Goal: Information Seeking & Learning: Learn about a topic

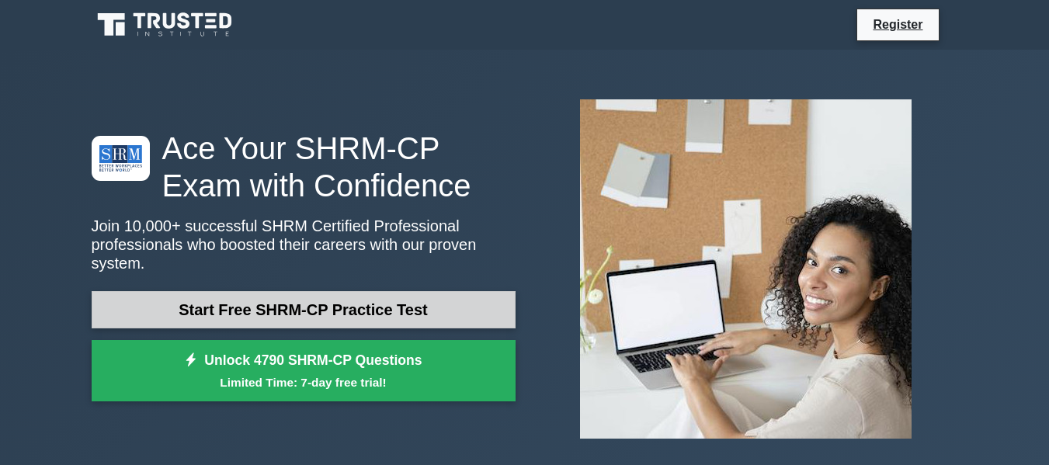
click at [356, 299] on link "Start Free SHRM-CP Practice Test" at bounding box center [304, 309] width 424 height 37
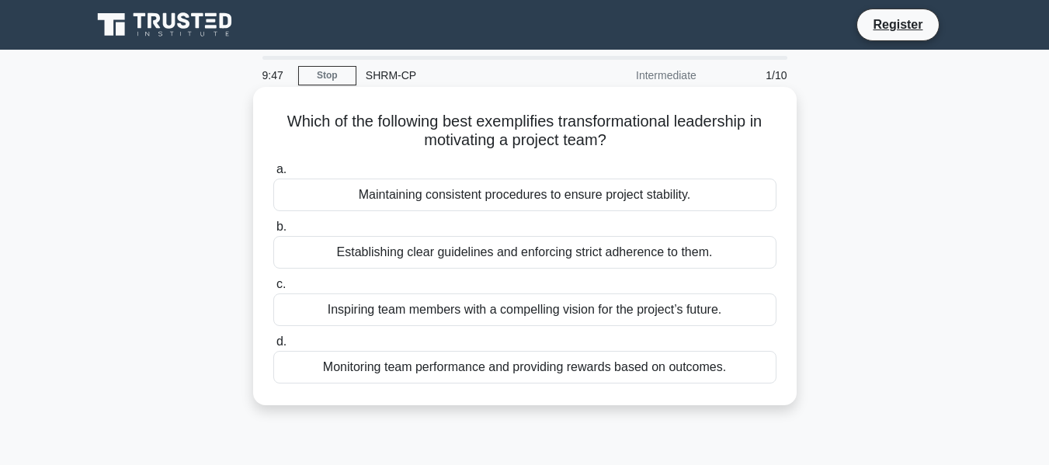
click at [381, 251] on div "Establishing clear guidelines and enforcing strict adherence to them." at bounding box center [524, 252] width 503 height 33
click at [273, 232] on input "b. Establishing clear guidelines and enforcing strict adherence to them." at bounding box center [273, 227] width 0 height 10
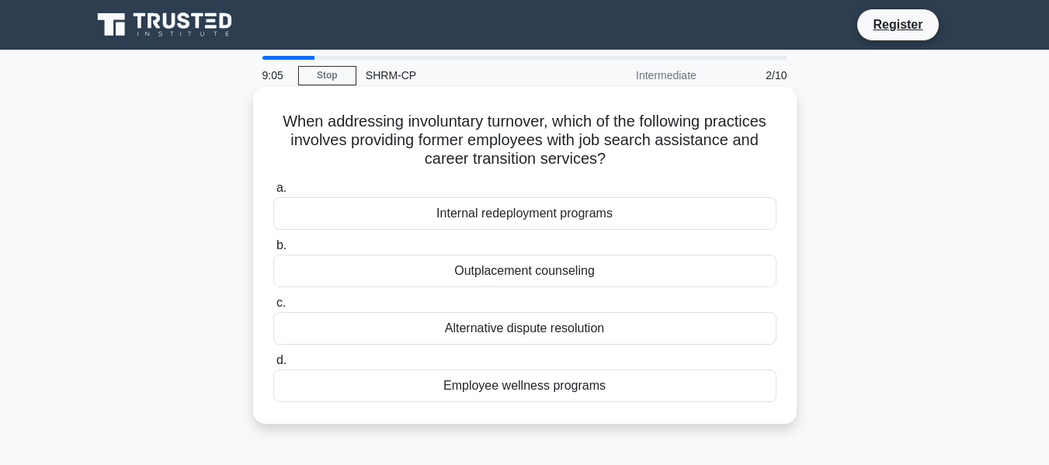
click at [386, 268] on div "Outplacement counseling" at bounding box center [524, 271] width 503 height 33
click at [273, 251] on input "b. Outplacement counseling" at bounding box center [273, 246] width 0 height 10
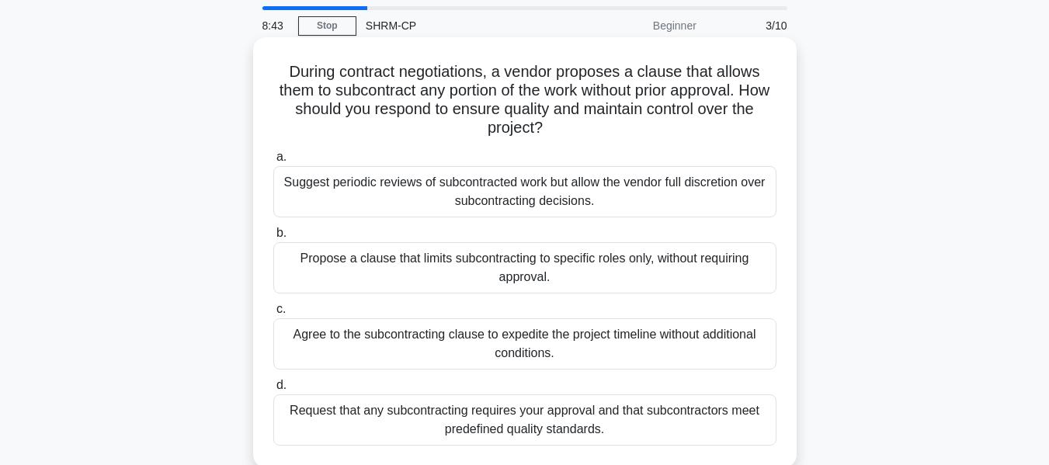
scroll to position [155, 0]
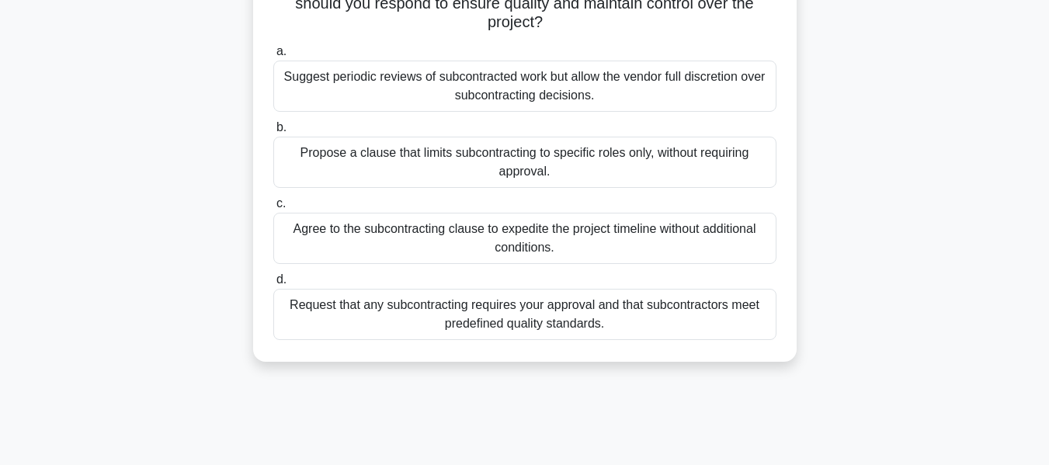
click at [387, 311] on div "Request that any subcontracting requires your approval and that subcontractors …" at bounding box center [524, 314] width 503 height 51
click at [273, 285] on input "d. Request that any subcontracting requires your approval and that subcontracto…" at bounding box center [273, 280] width 0 height 10
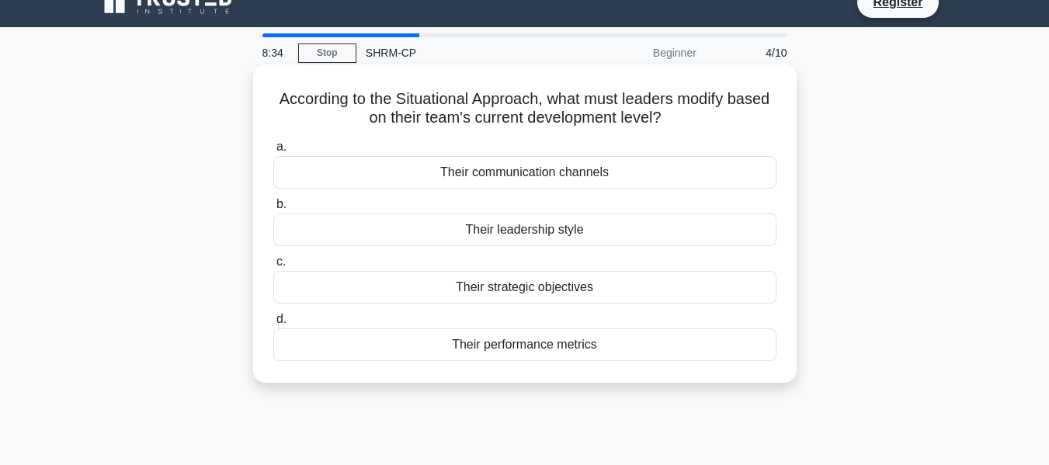
scroll to position [0, 0]
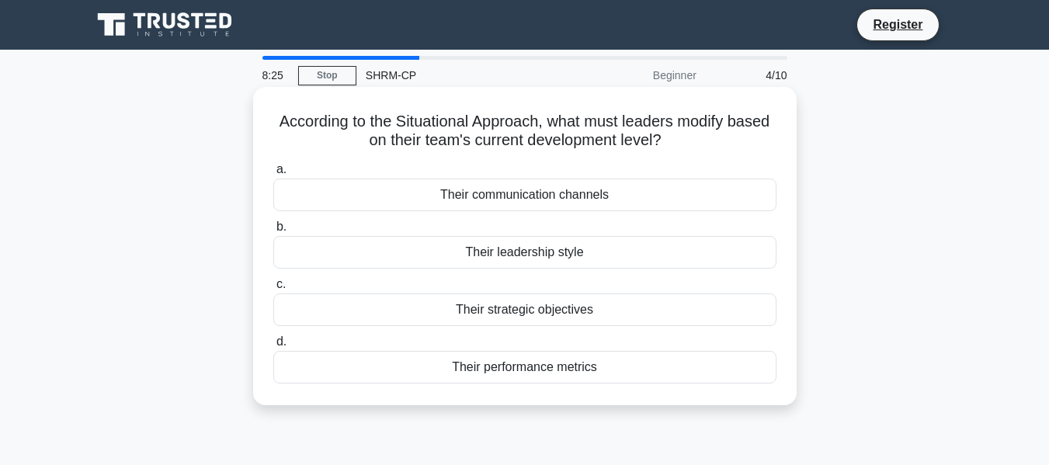
click at [411, 248] on div "Their leadership style" at bounding box center [524, 252] width 503 height 33
click at [273, 232] on input "b. Their leadership style" at bounding box center [273, 227] width 0 height 10
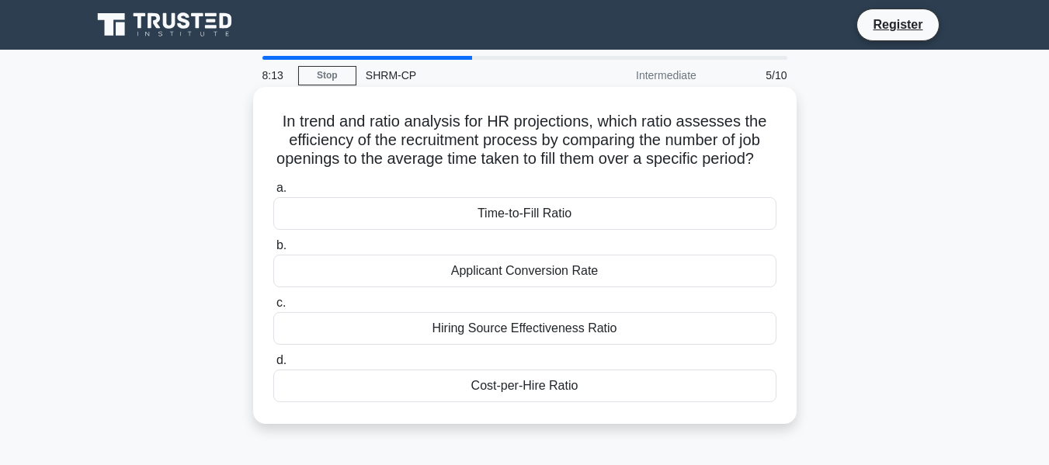
click at [408, 345] on div "Hiring Source Effectiveness Ratio" at bounding box center [524, 328] width 503 height 33
click at [273, 308] on input "c. Hiring Source Effectiveness Ratio" at bounding box center [273, 303] width 0 height 10
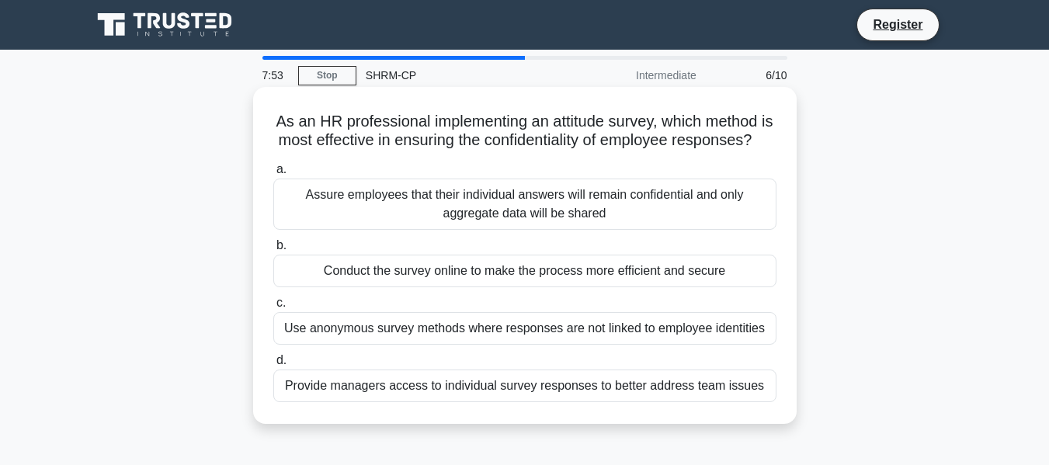
click at [425, 286] on div "Conduct the survey online to make the process more efficient and secure" at bounding box center [524, 271] width 503 height 33
click at [273, 251] on input "b. Conduct the survey online to make the process more efficient and secure" at bounding box center [273, 246] width 0 height 10
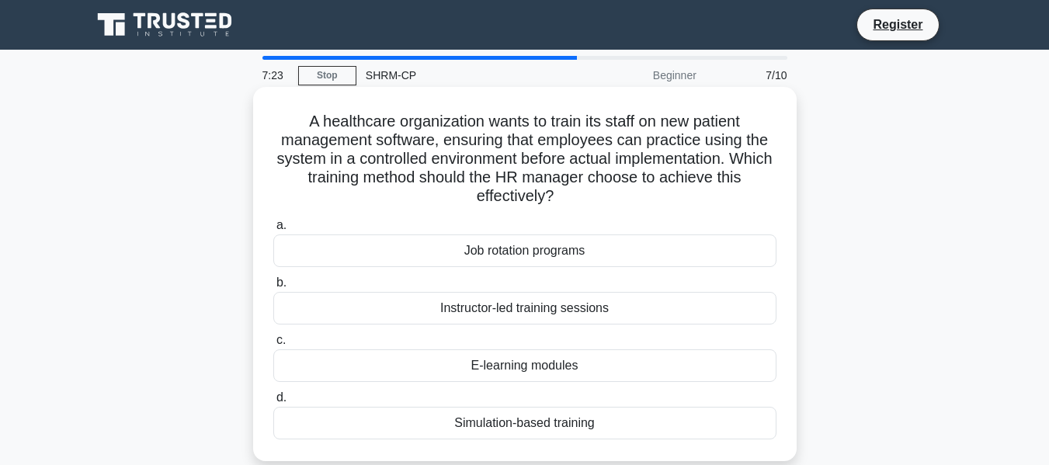
click at [437, 299] on div "Instructor-led training sessions" at bounding box center [524, 308] width 503 height 33
click at [273, 288] on input "b. Instructor-led training sessions" at bounding box center [273, 283] width 0 height 10
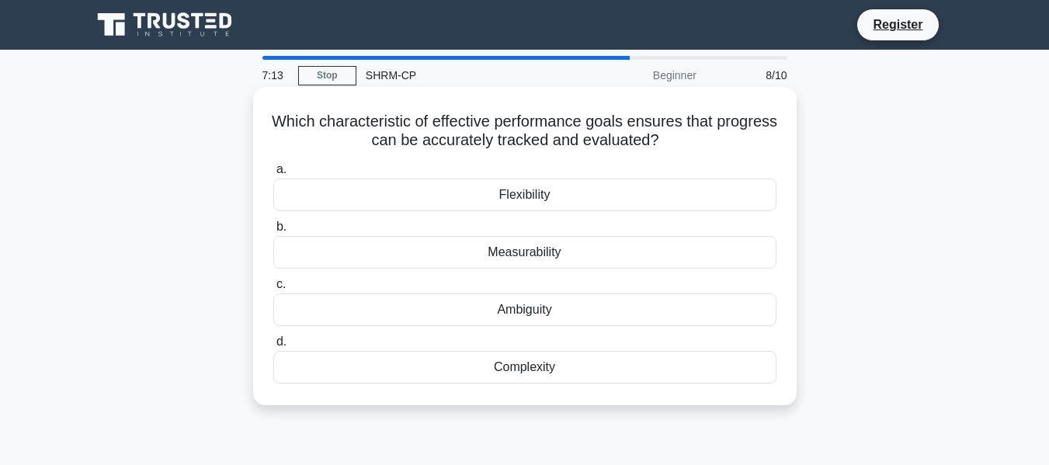
click at [457, 259] on div "Measurability" at bounding box center [524, 252] width 503 height 33
click at [273, 232] on input "b. Measurability" at bounding box center [273, 227] width 0 height 10
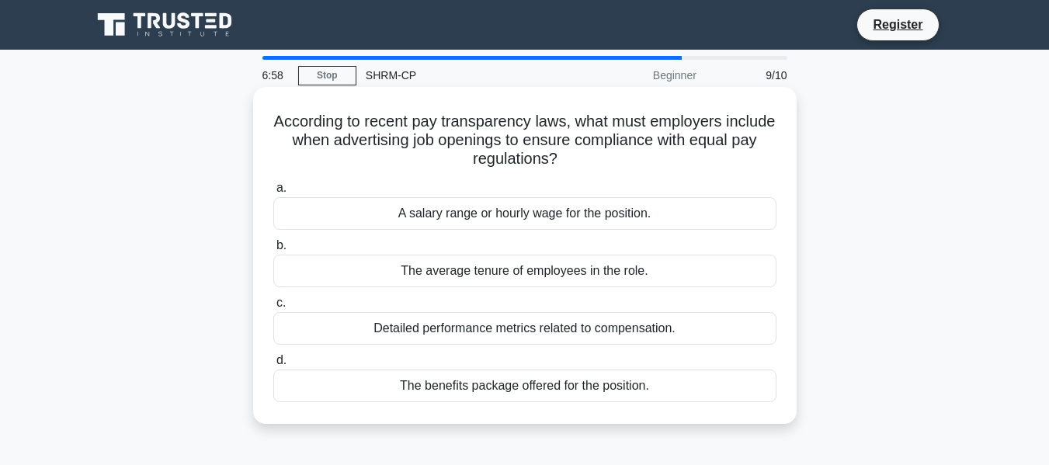
click at [502, 210] on div "A salary range or hourly wage for the position." at bounding box center [524, 213] width 503 height 33
click at [273, 193] on input "a. A salary range or hourly wage for the position." at bounding box center [273, 188] width 0 height 10
